Goal: Information Seeking & Learning: Learn about a topic

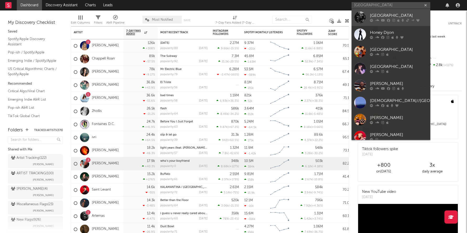
type input "[GEOGRAPHIC_DATA]"
click at [392, 15] on div "[GEOGRAPHIC_DATA]" at bounding box center [399, 16] width 58 height 6
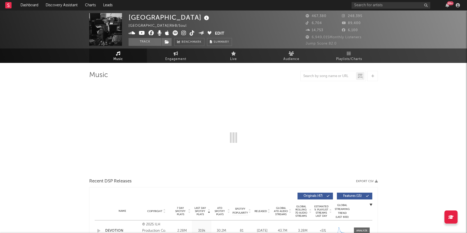
select select "6m"
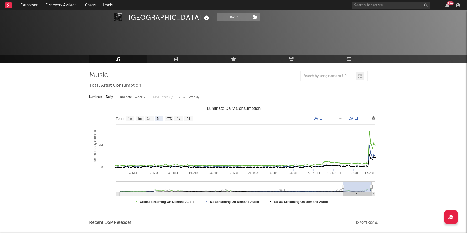
scroll to position [209, 0]
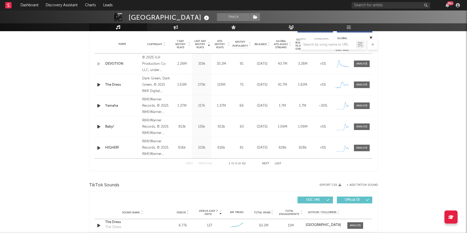
click at [267, 163] on button "Next" at bounding box center [265, 163] width 7 height 3
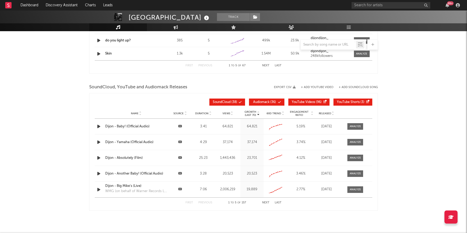
scroll to position [569, 0]
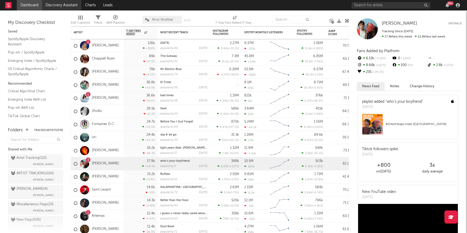
click at [62, 7] on link "Discovery Assistant" at bounding box center [61, 5] width 39 height 10
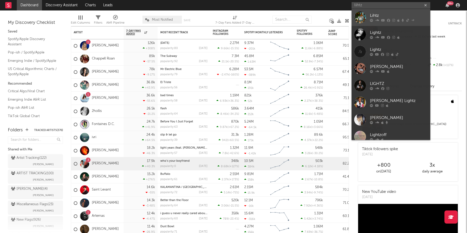
type input "liihtz"
click at [393, 12] on link "Lihtz" at bounding box center [391, 17] width 79 height 17
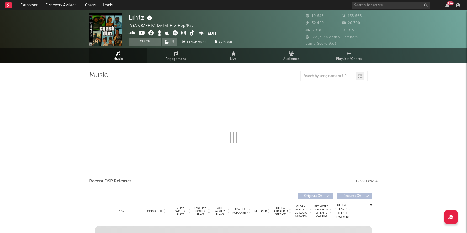
select select "6m"
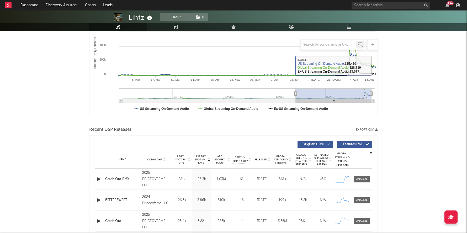
scroll to position [113, 0]
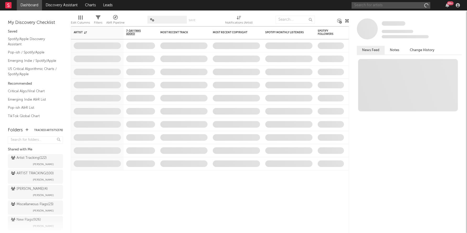
click at [369, 7] on input "text" at bounding box center [391, 5] width 79 height 7
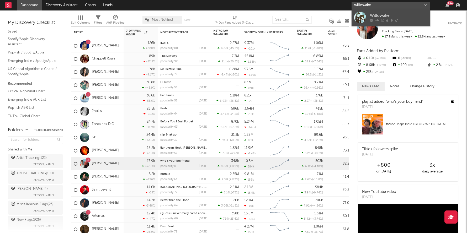
type input "willowake"
click at [395, 11] on link "Willowake" at bounding box center [391, 17] width 79 height 17
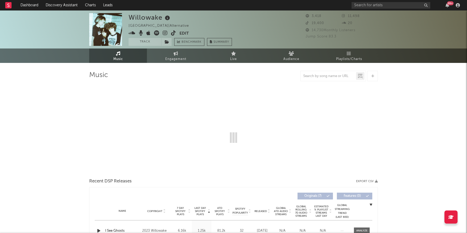
select select "1w"
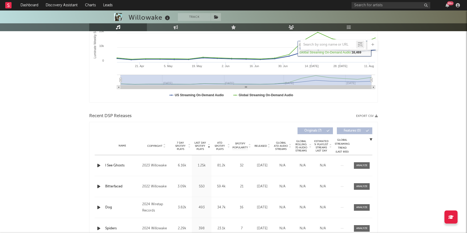
scroll to position [121, 0]
